Goal: Find specific page/section: Find specific page/section

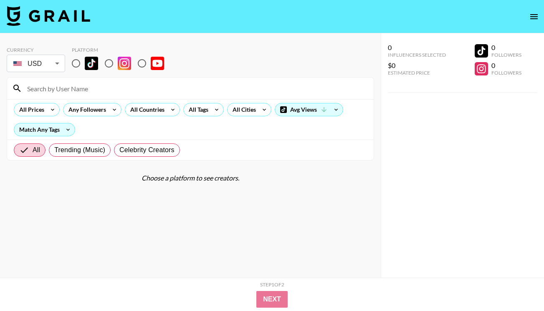
click at [144, 87] on input at bounding box center [195, 88] width 347 height 13
click at [204, 89] on input at bounding box center [195, 88] width 347 height 13
click at [246, 116] on div "All Cities" at bounding box center [243, 110] width 30 height 13
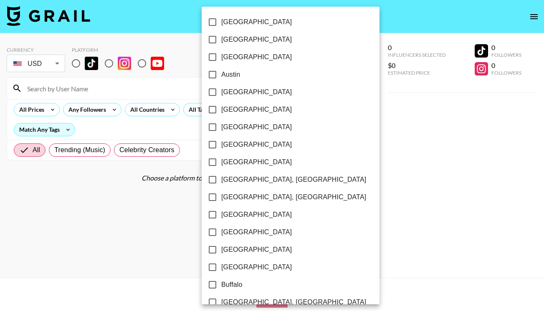
click at [214, 39] on input "[GEOGRAPHIC_DATA]" at bounding box center [213, 40] width 18 height 18
checkbox input "true"
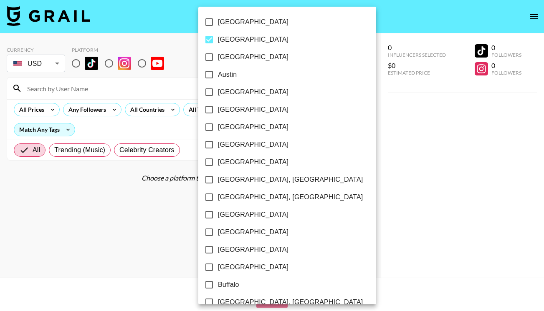
click at [310, 52] on div at bounding box center [272, 155] width 544 height 311
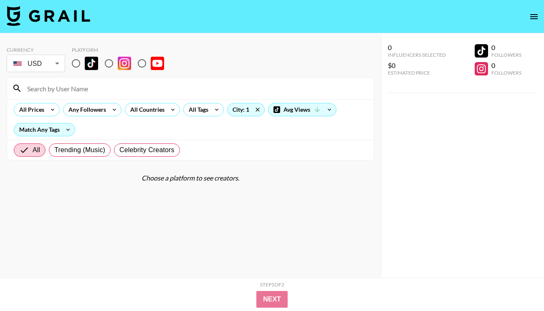
click at [78, 65] on input "radio" at bounding box center [76, 64] width 18 height 18
radio input "true"
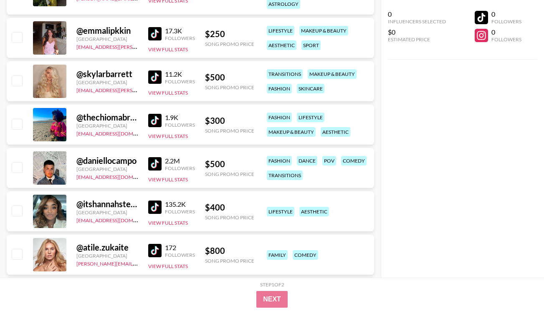
scroll to position [4648, 0]
